Goal: Task Accomplishment & Management: Manage account settings

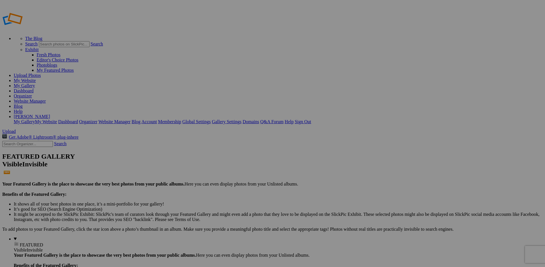
click at [16, 129] on span "Upload" at bounding box center [8, 131] width 13 height 5
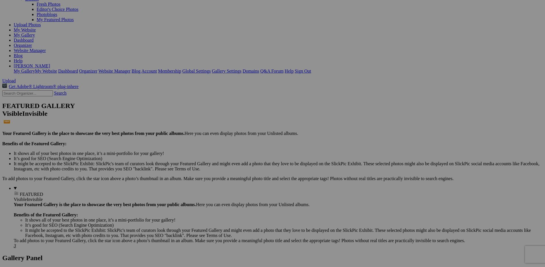
scroll to position [51, 0]
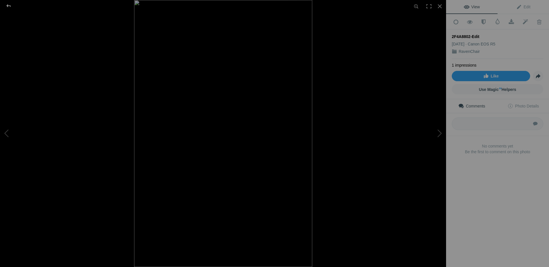
click at [9, 6] on div at bounding box center [8, 5] width 21 height 11
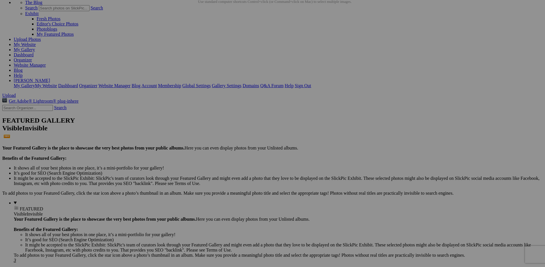
scroll to position [63, 0]
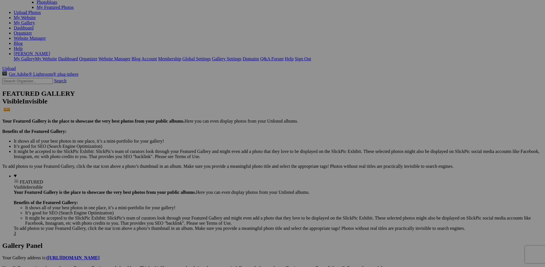
drag, startPoint x: 176, startPoint y: 168, endPoint x: 38, endPoint y: 96, distance: 155.6
drag, startPoint x: 176, startPoint y: 160, endPoint x: 66, endPoint y: 97, distance: 126.8
drag, startPoint x: 174, startPoint y: 164, endPoint x: 8, endPoint y: 97, distance: 178.9
